Goal: Task Accomplishment & Management: Use online tool/utility

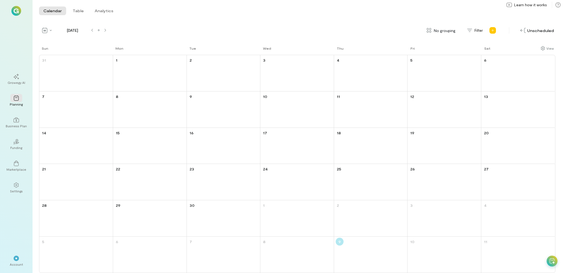
click at [17, 12] on img at bounding box center [16, 11] width 10 height 10
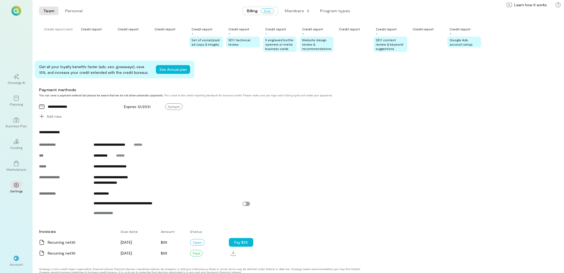
scroll to position [140, 0]
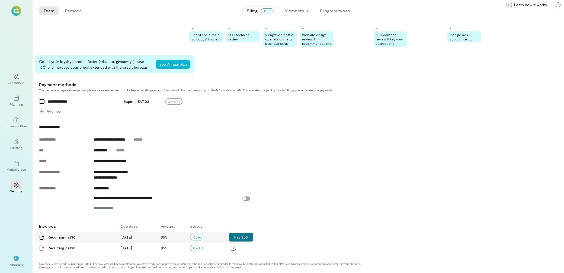
click at [234, 239] on button "Pay $55" at bounding box center [241, 237] width 24 height 9
click at [17, 144] on icon "02" at bounding box center [16, 141] width 5 height 5
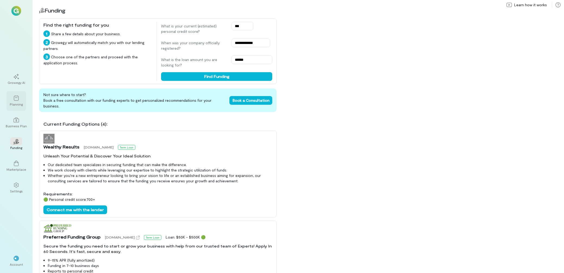
click at [17, 101] on icon at bounding box center [16, 97] width 5 height 5
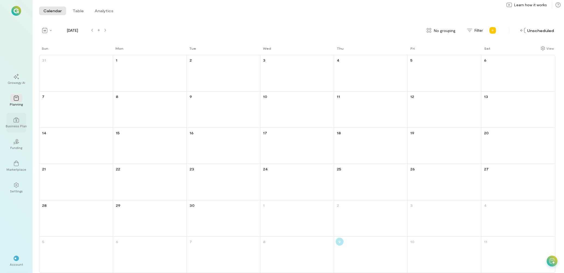
click at [18, 124] on div "Business Plan" at bounding box center [16, 126] width 21 height 4
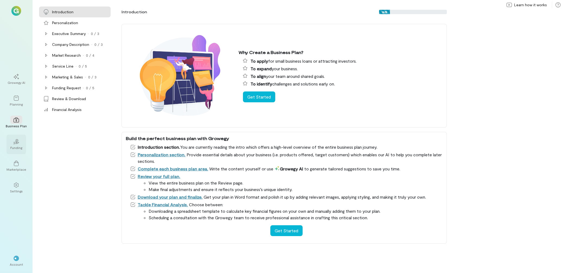
click at [14, 149] on div "Funding" at bounding box center [16, 147] width 12 height 4
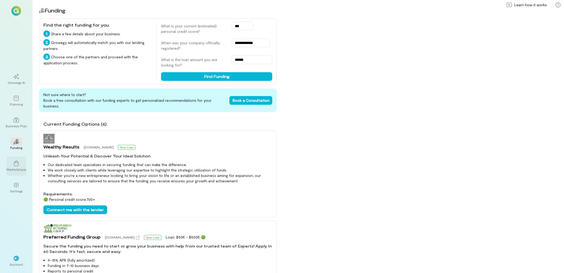
click at [15, 162] on icon at bounding box center [16, 163] width 5 height 5
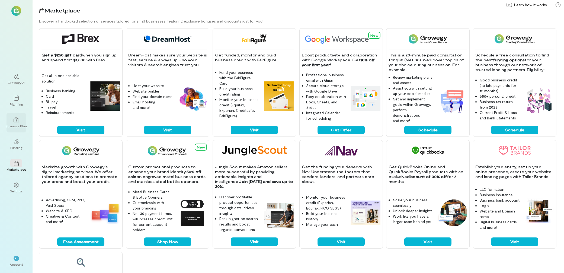
click at [18, 128] on div "Business Plan" at bounding box center [17, 123] width 20 height 20
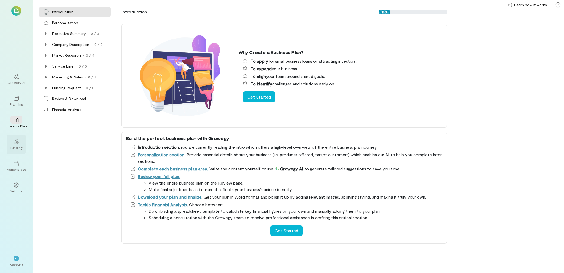
click at [19, 146] on div "Funding" at bounding box center [16, 147] width 12 height 4
